Goal: Task Accomplishment & Management: Use online tool/utility

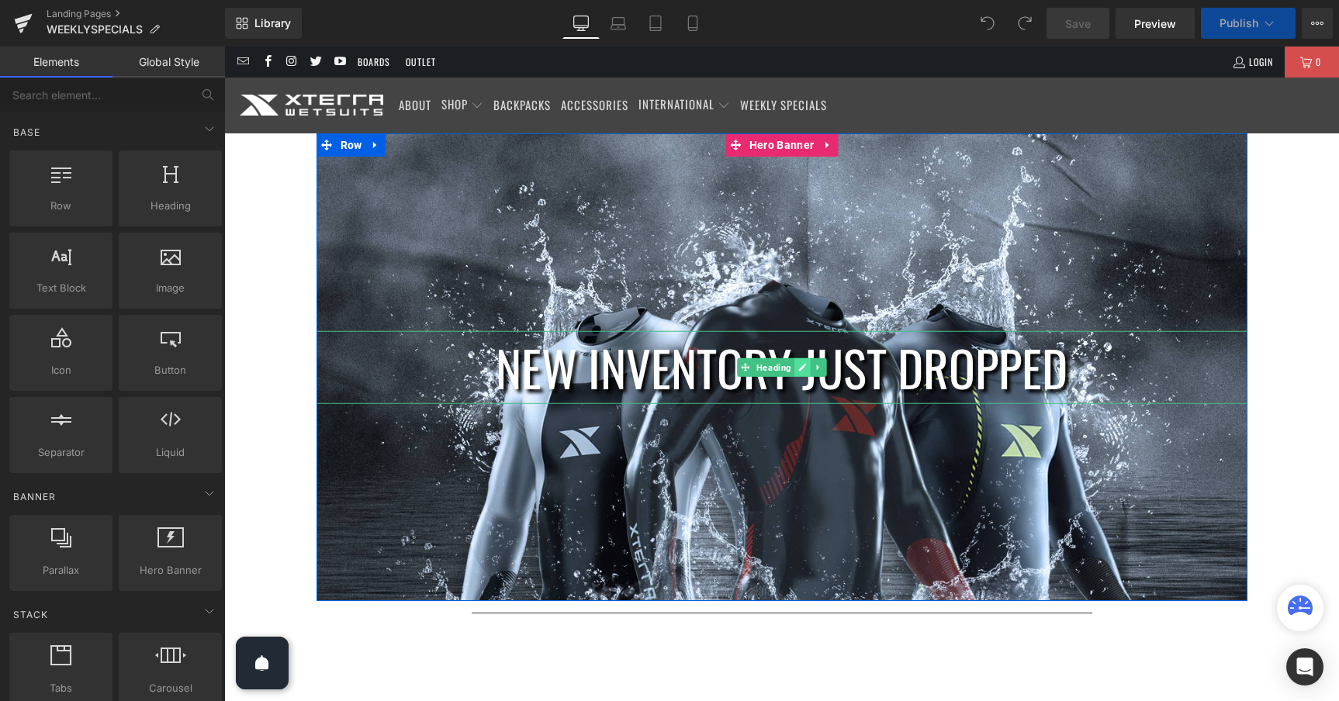
click at [801, 369] on icon at bounding box center [802, 368] width 8 height 8
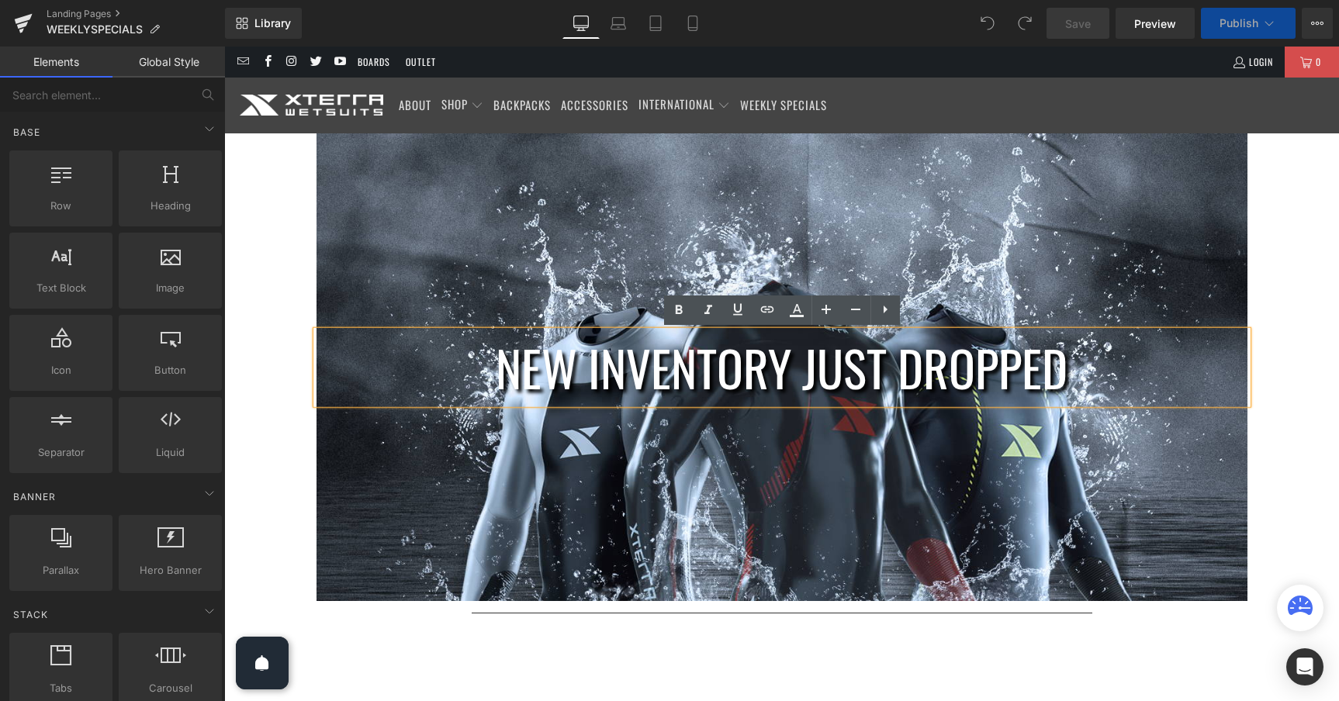
click at [896, 372] on h1 "new inventory just dropped" at bounding box center [781, 367] width 931 height 74
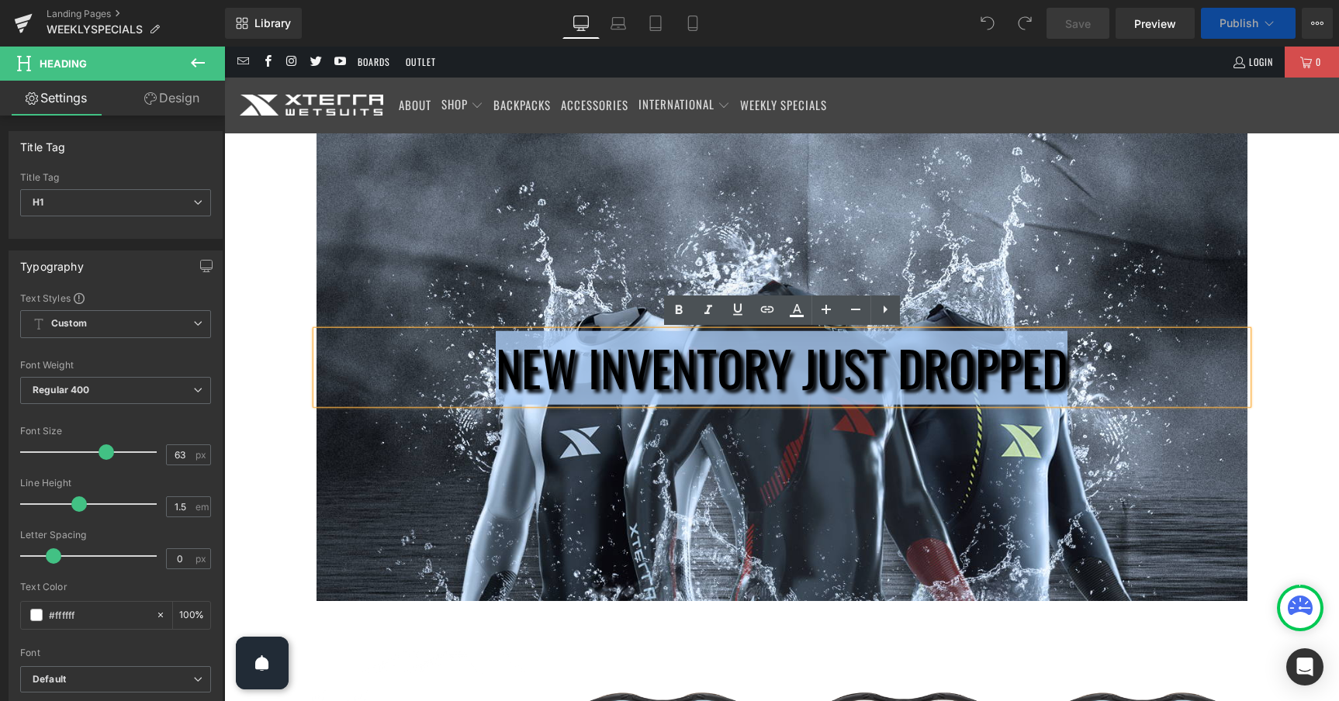
drag, startPoint x: 1062, startPoint y: 372, endPoint x: 508, endPoint y: 355, distance: 554.1
click at [508, 355] on h1 "new inventory just dropped" at bounding box center [781, 367] width 931 height 74
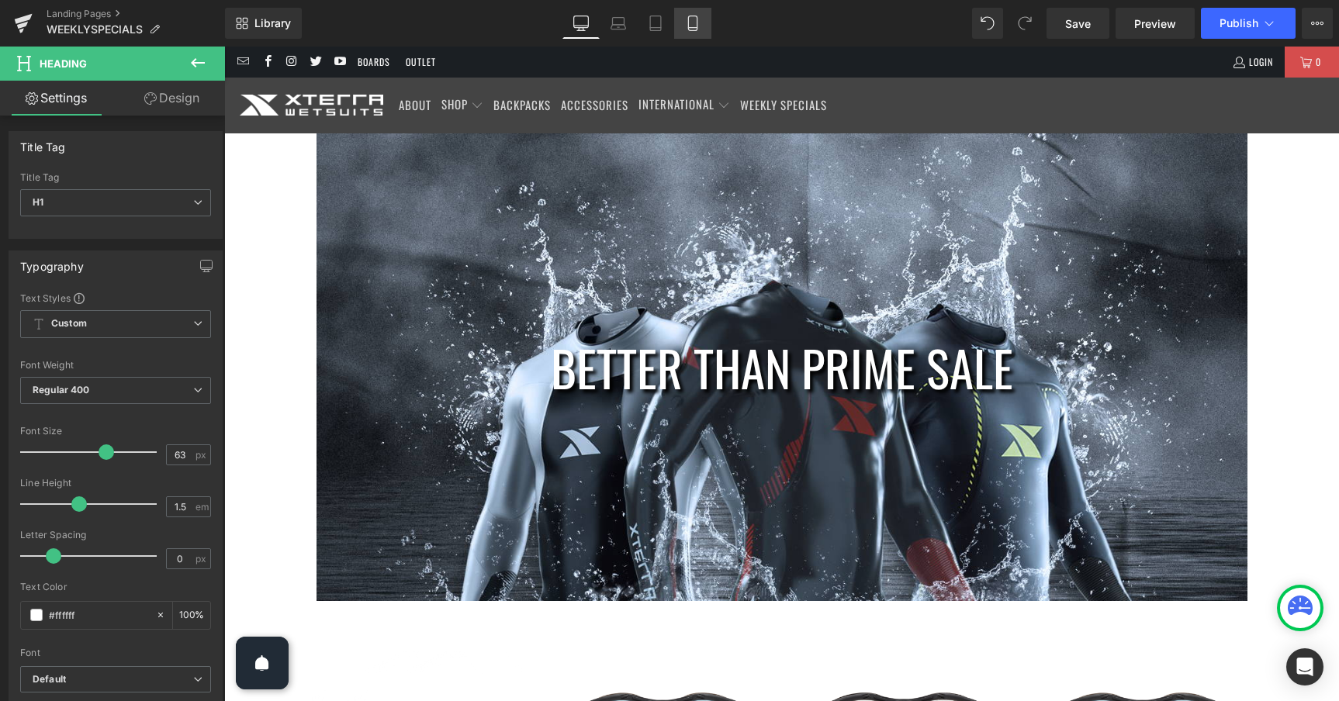
click at [702, 18] on link "Mobile" at bounding box center [692, 23] width 37 height 31
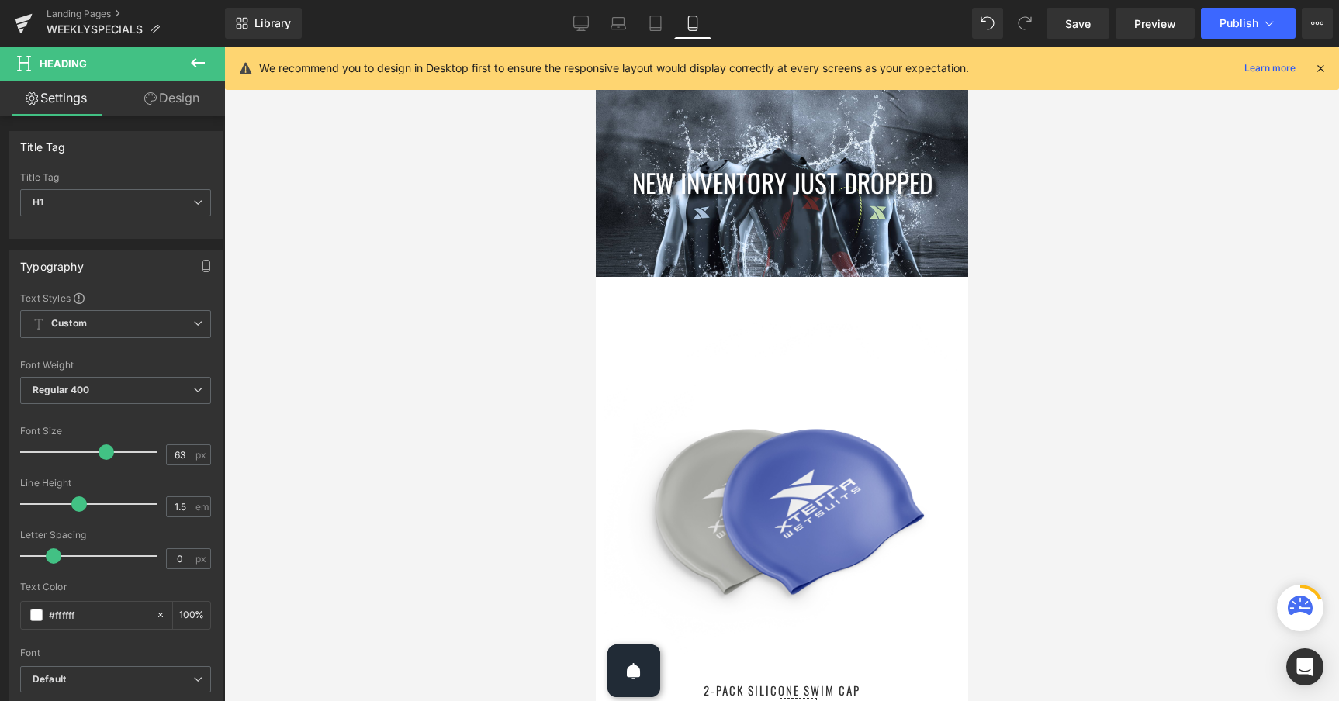
type input "100"
click at [801, 199] on div "new inventory just dropped Heading" at bounding box center [781, 183] width 372 height 39
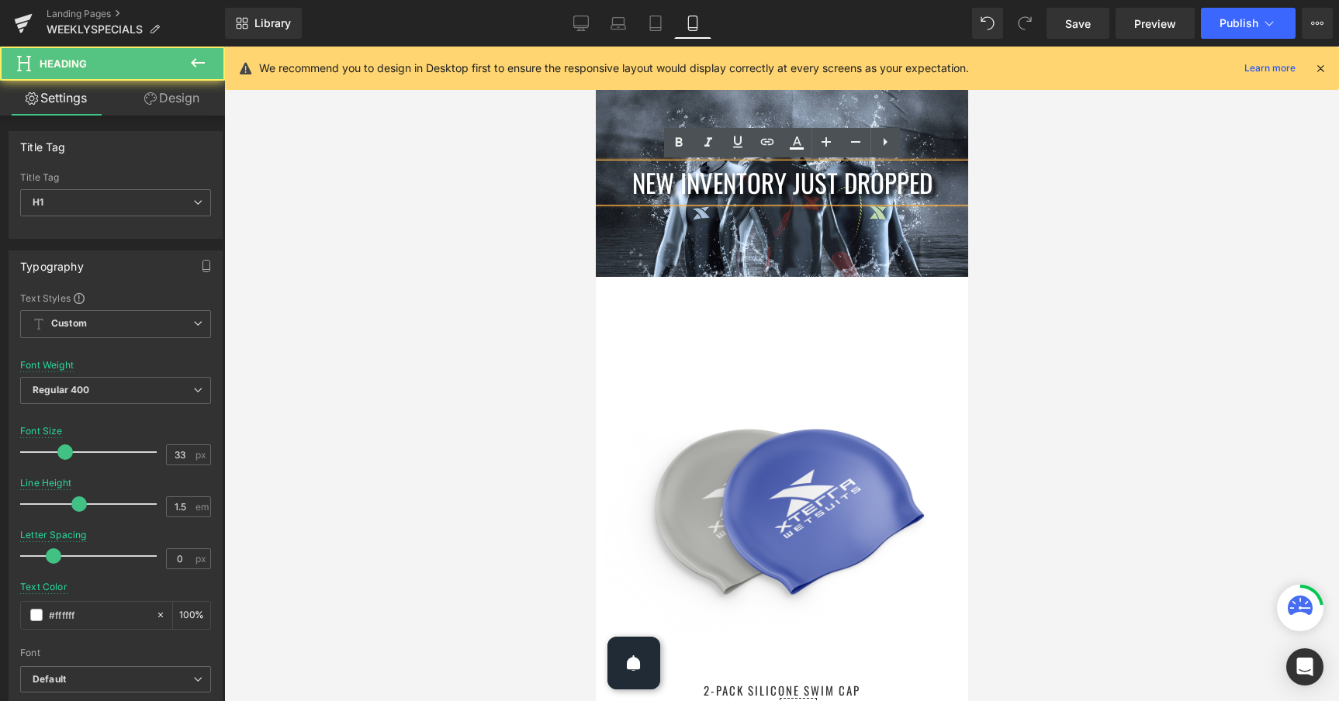
drag, startPoint x: 929, startPoint y: 185, endPoint x: 688, endPoint y: 162, distance: 241.6
click at [688, 164] on div "new inventory just dropped" at bounding box center [781, 183] width 372 height 39
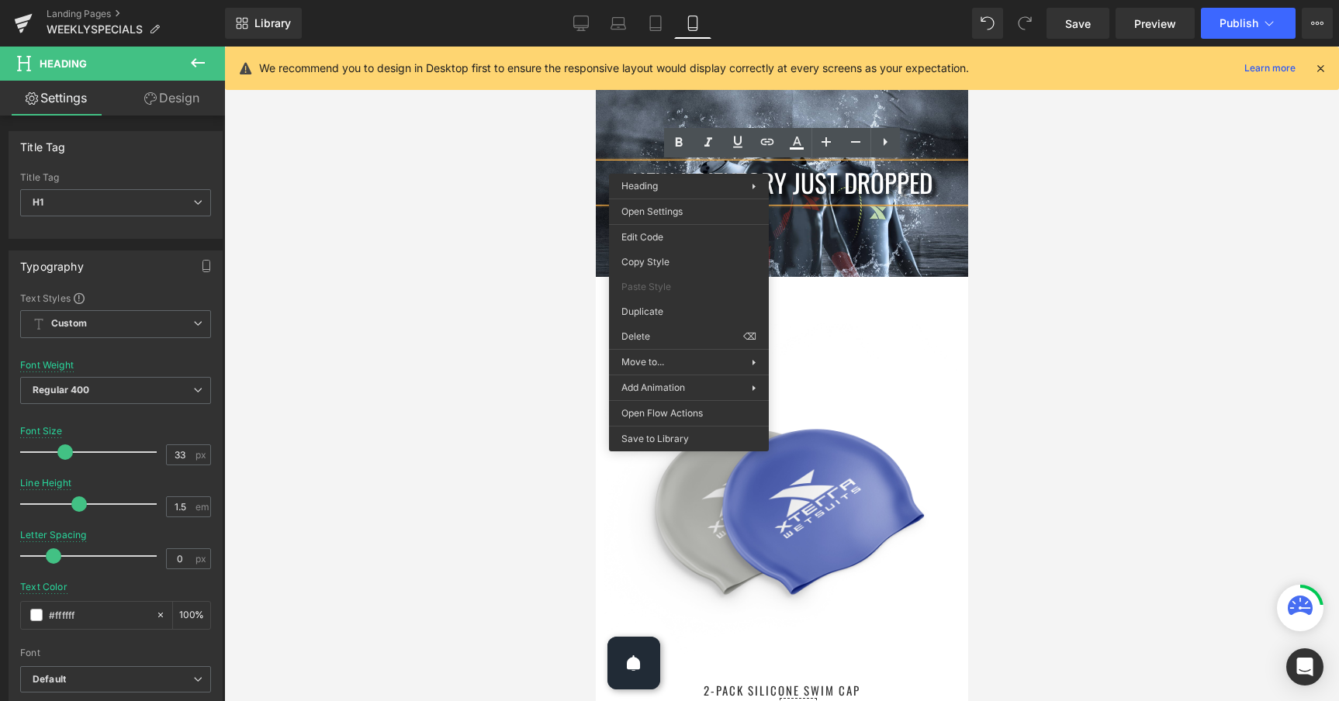
click at [853, 171] on h1 "new inventory just dropped" at bounding box center [781, 183] width 372 height 39
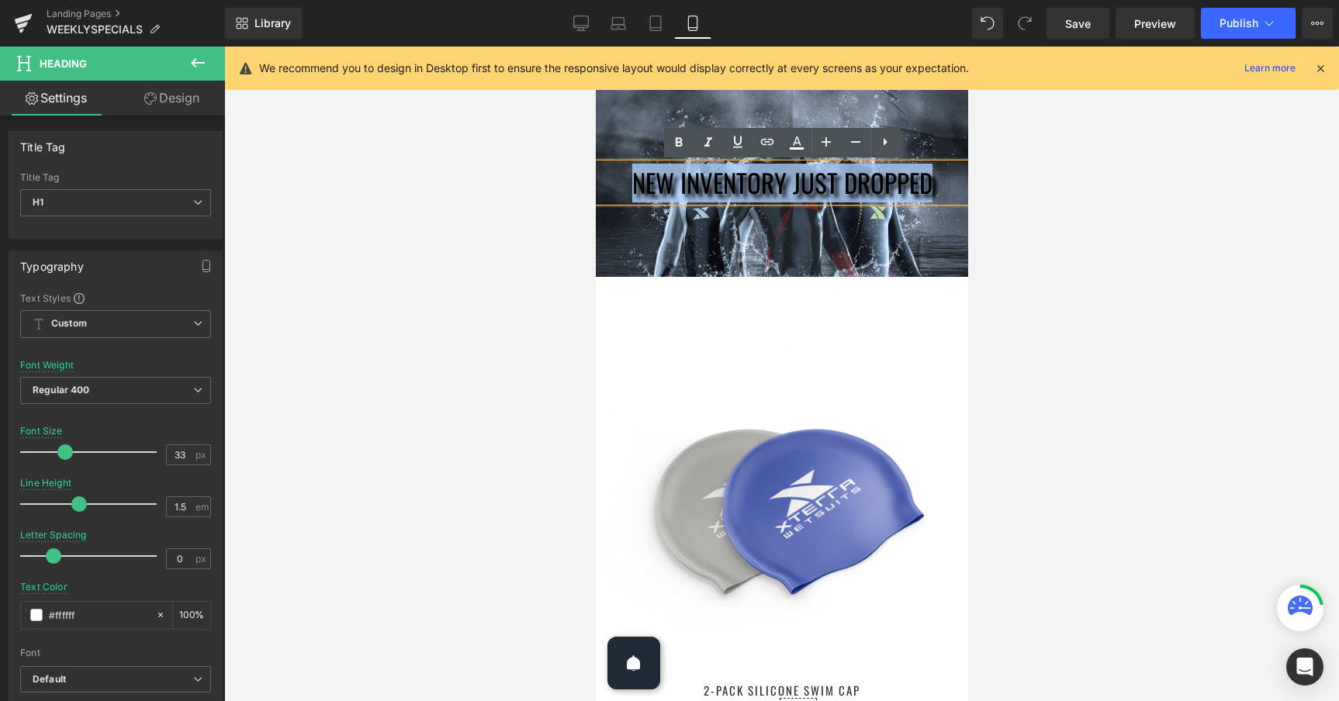
drag, startPoint x: 932, startPoint y: 188, endPoint x: 637, endPoint y: 191, distance: 295.6
click at [637, 191] on h1 "new inventory just dropped" at bounding box center [781, 183] width 372 height 39
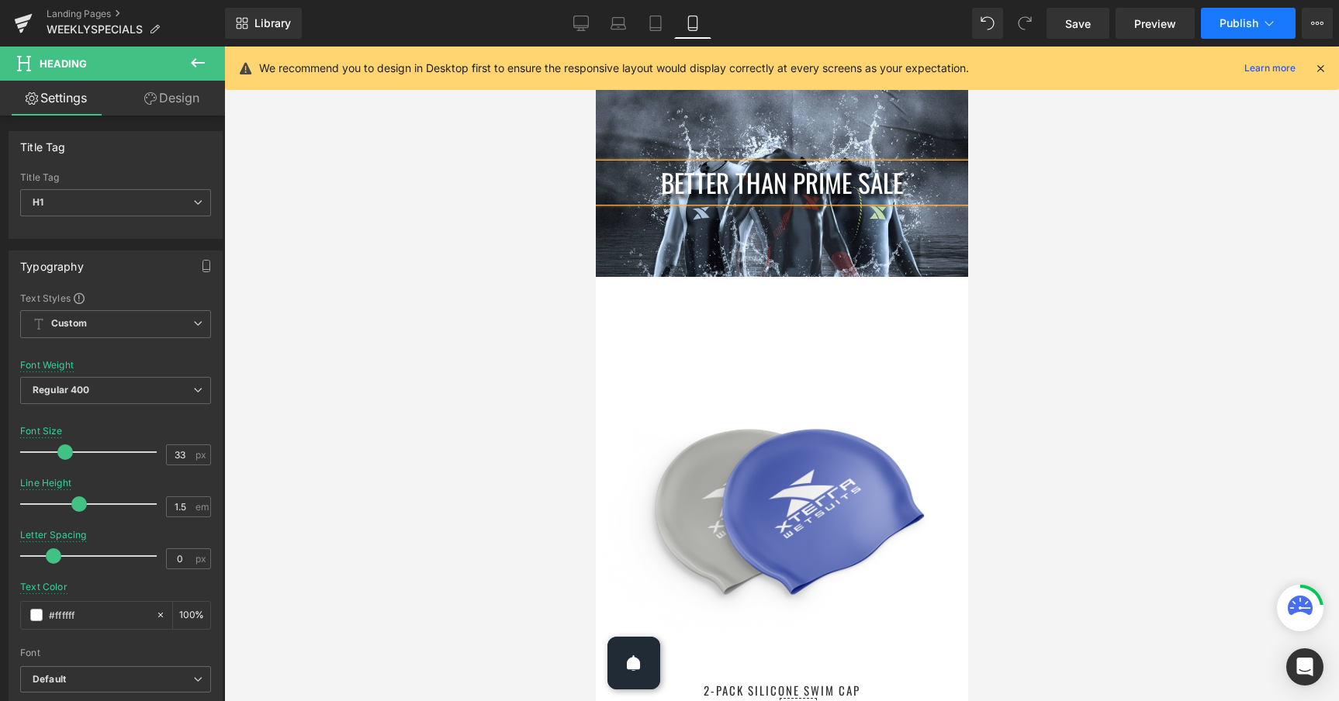
click at [1232, 16] on button "Publish" at bounding box center [1248, 23] width 95 height 31
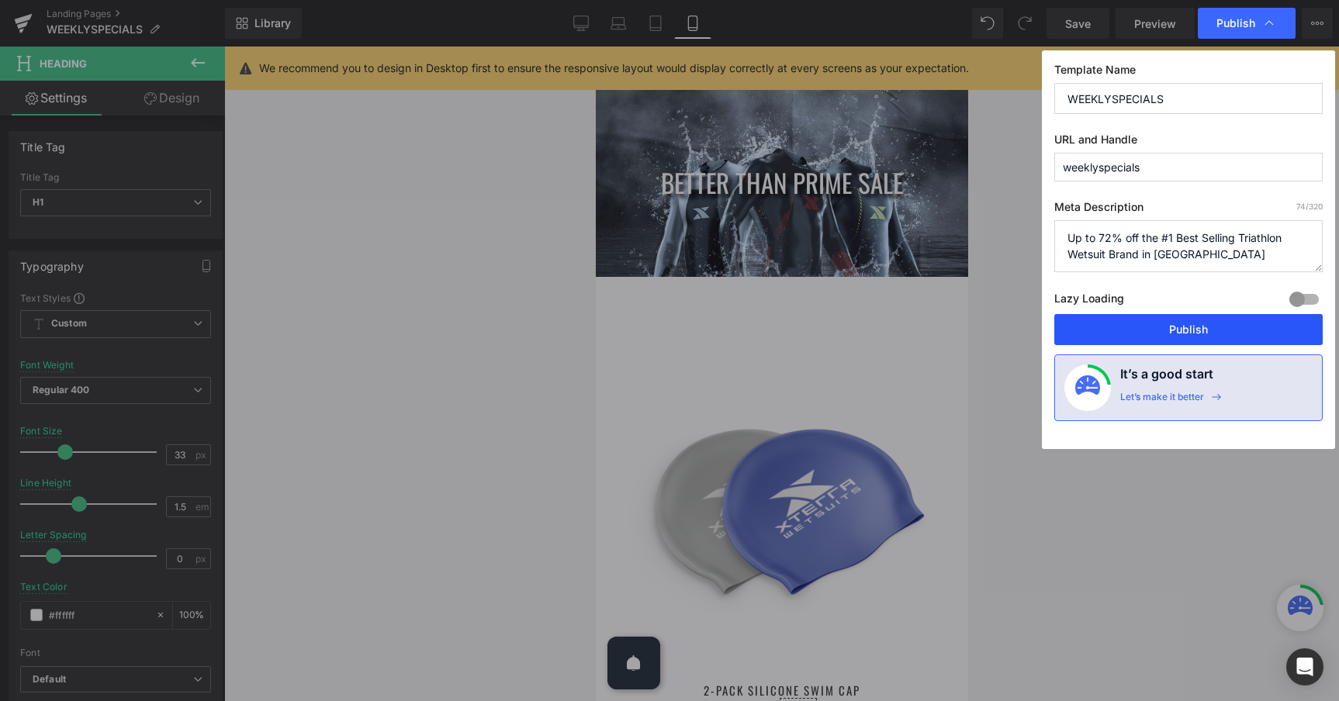
click at [1194, 322] on button "Publish" at bounding box center [1188, 329] width 268 height 31
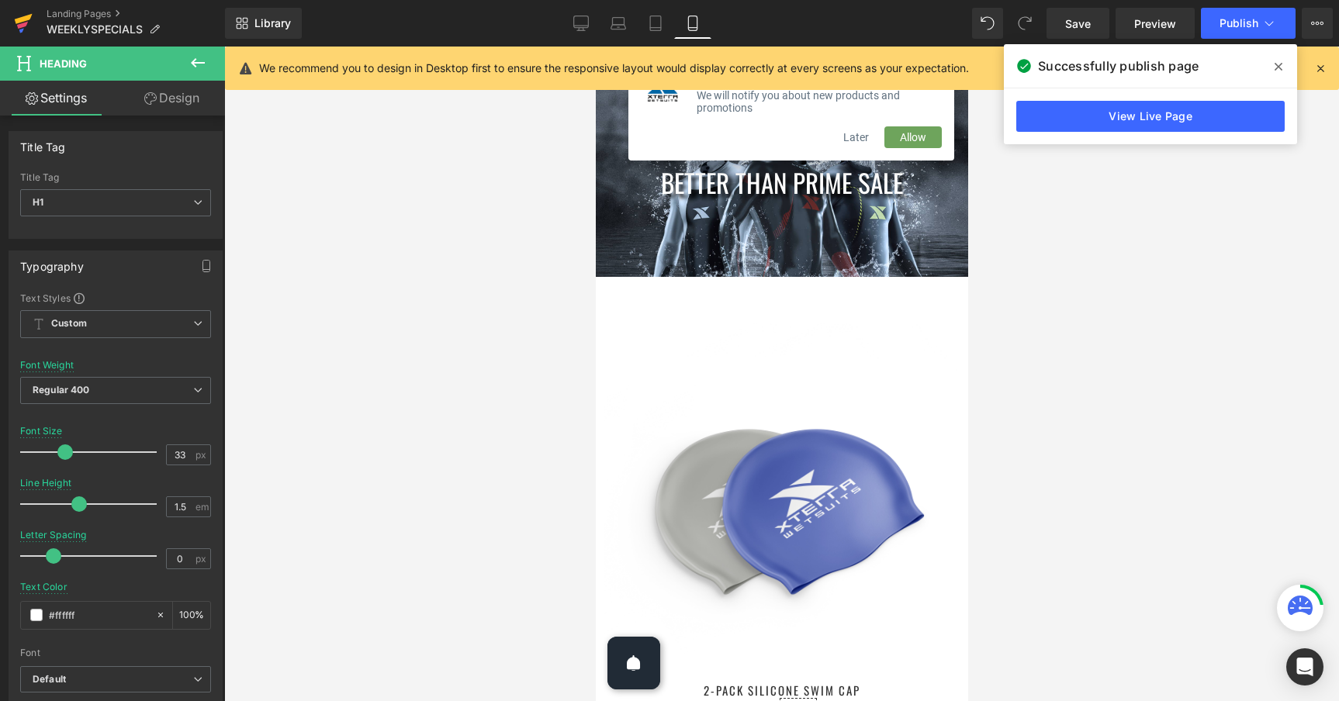
click at [26, 16] on icon at bounding box center [24, 19] width 18 height 10
